Goal: Task Accomplishment & Management: Use online tool/utility

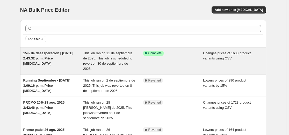
click at [71, 63] on div "15% de desesperacion | [DATE] 2:43:32 p. m. Price [MEDICAL_DATA]" at bounding box center [53, 61] width 60 height 21
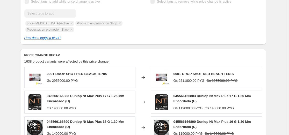
scroll to position [207, 0]
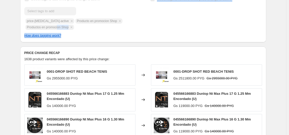
drag, startPoint x: 61, startPoint y: 27, endPoint x: 75, endPoint y: 38, distance: 18.0
click at [74, 36] on div "Select tags to add while price change is active Submit price-[MEDICAL_DATA]-act…" at bounding box center [143, 17] width 238 height 42
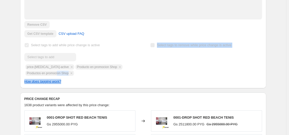
scroll to position [155, 0]
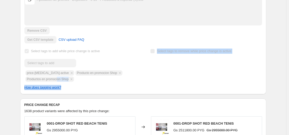
click at [156, 64] on div "Select tags to remove while price change is active" at bounding box center [206, 64] width 112 height 34
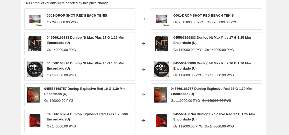
scroll to position [233, 0]
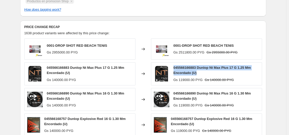
drag, startPoint x: 175, startPoint y: 67, endPoint x: 199, endPoint y: 75, distance: 25.3
click at [199, 75] on div "045566166883 Dunlop Nt Max Plus 17 G 1.25 Mm Encordado (U)" at bounding box center [217, 70] width 86 height 10
copy span "045566166883 Dunlop Nt Max Plus 17 G 1.25 Mm Encordado (U)"
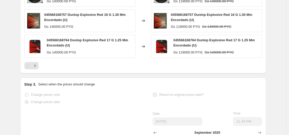
scroll to position [337, 0]
